Goal: Task Accomplishment & Management: Manage account settings

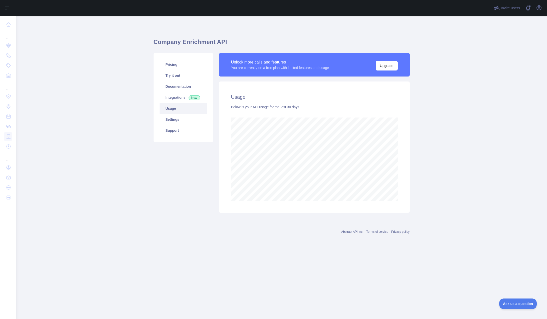
scroll to position [303, 531]
click at [175, 96] on link "Integrations New" at bounding box center [184, 97] width 48 height 11
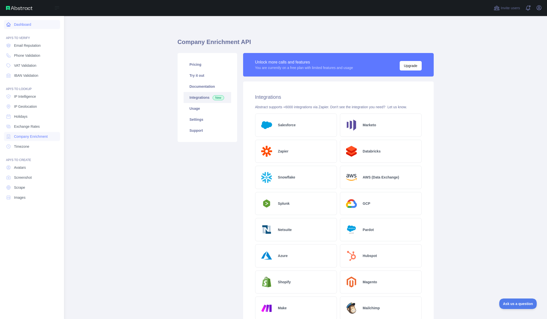
click at [23, 26] on link "Dashboard" at bounding box center [32, 24] width 56 height 9
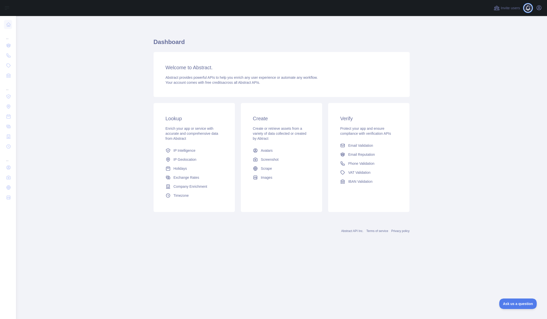
click at [527, 8] on span at bounding box center [530, 8] width 10 height 16
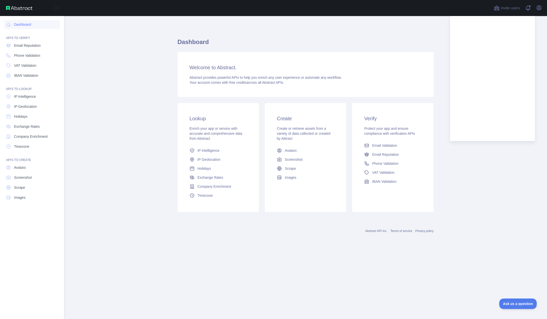
click at [19, 11] on div "Open sidebar" at bounding box center [32, 8] width 64 height 16
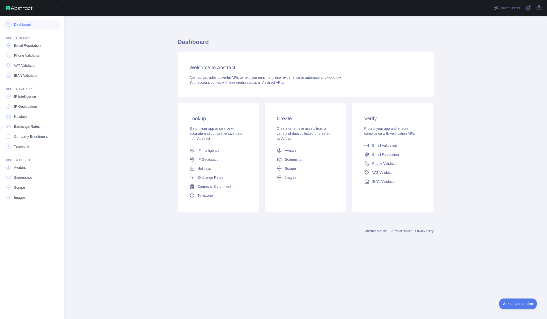
click at [19, 7] on img at bounding box center [19, 8] width 27 height 4
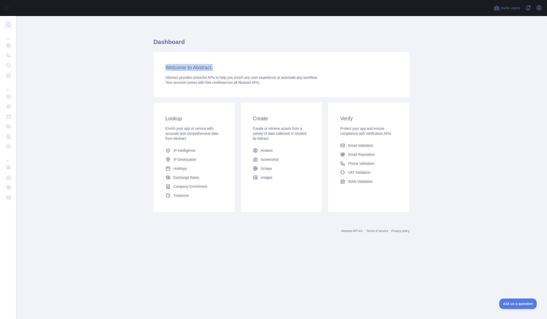
click at [135, 72] on main "Dashboard Welcome to Abstract. Abstract provides powerful APIs to help you enri…" at bounding box center [281, 167] width 531 height 303
click at [196, 186] on span "Company Enrichment" at bounding box center [191, 186] width 34 height 5
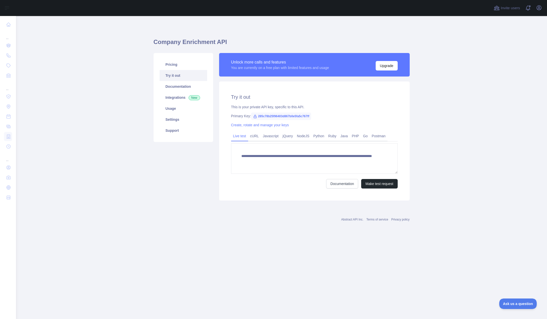
click at [268, 117] on span "285c78b25f96403d867b0e5fa5c767ff" at bounding box center [281, 117] width 60 height 8
click at [252, 126] on link "Create, rotate and manage your keys" at bounding box center [260, 125] width 58 height 4
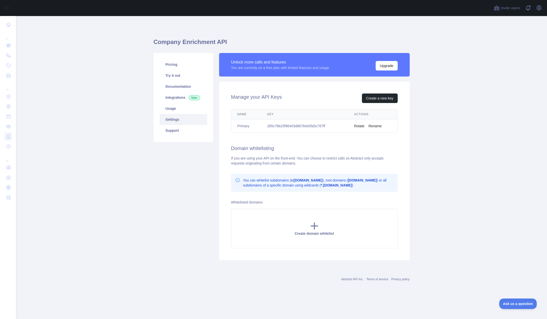
click at [328, 127] on td "285c78b25f96403d867b0e5fa5c767ff" at bounding box center [304, 126] width 87 height 13
click at [319, 126] on td "285c78b25f96403d867b0e5fa5c767ff" at bounding box center [304, 126] width 87 height 13
click at [303, 126] on td "285c78b25f96403d867b0e5fa5c767ff" at bounding box center [304, 126] width 87 height 13
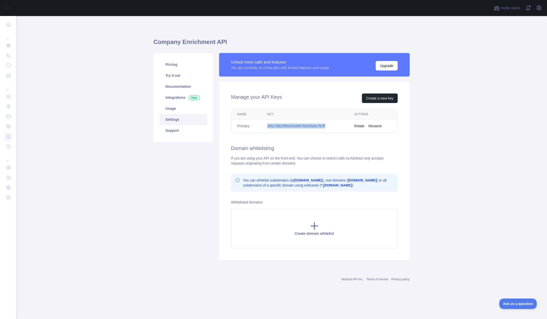
copy td "285c78b25f96403d867b0e5fa5c767ff"
